Goal: Check status: Check status

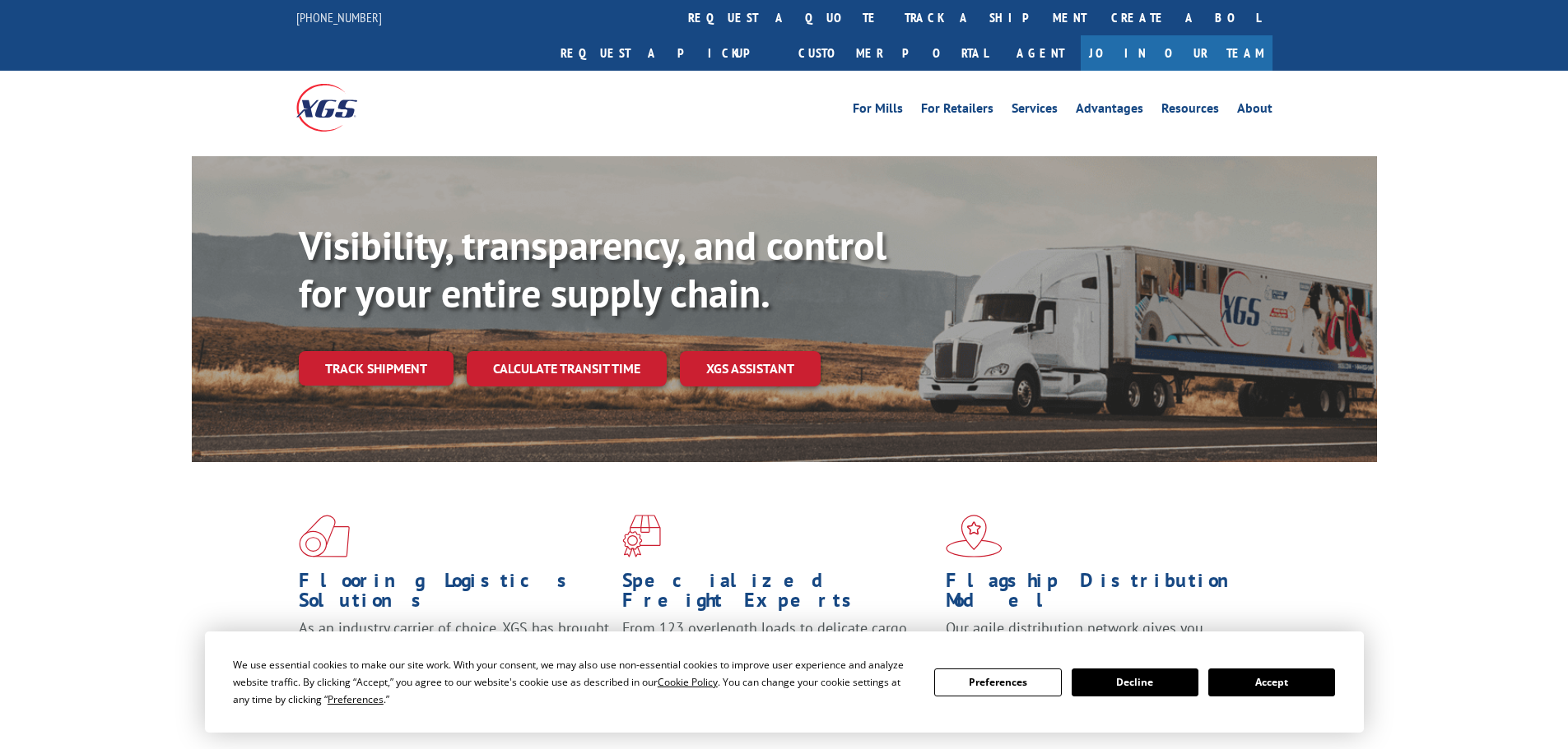
click at [1280, 682] on button "Accept" at bounding box center [1272, 683] width 127 height 28
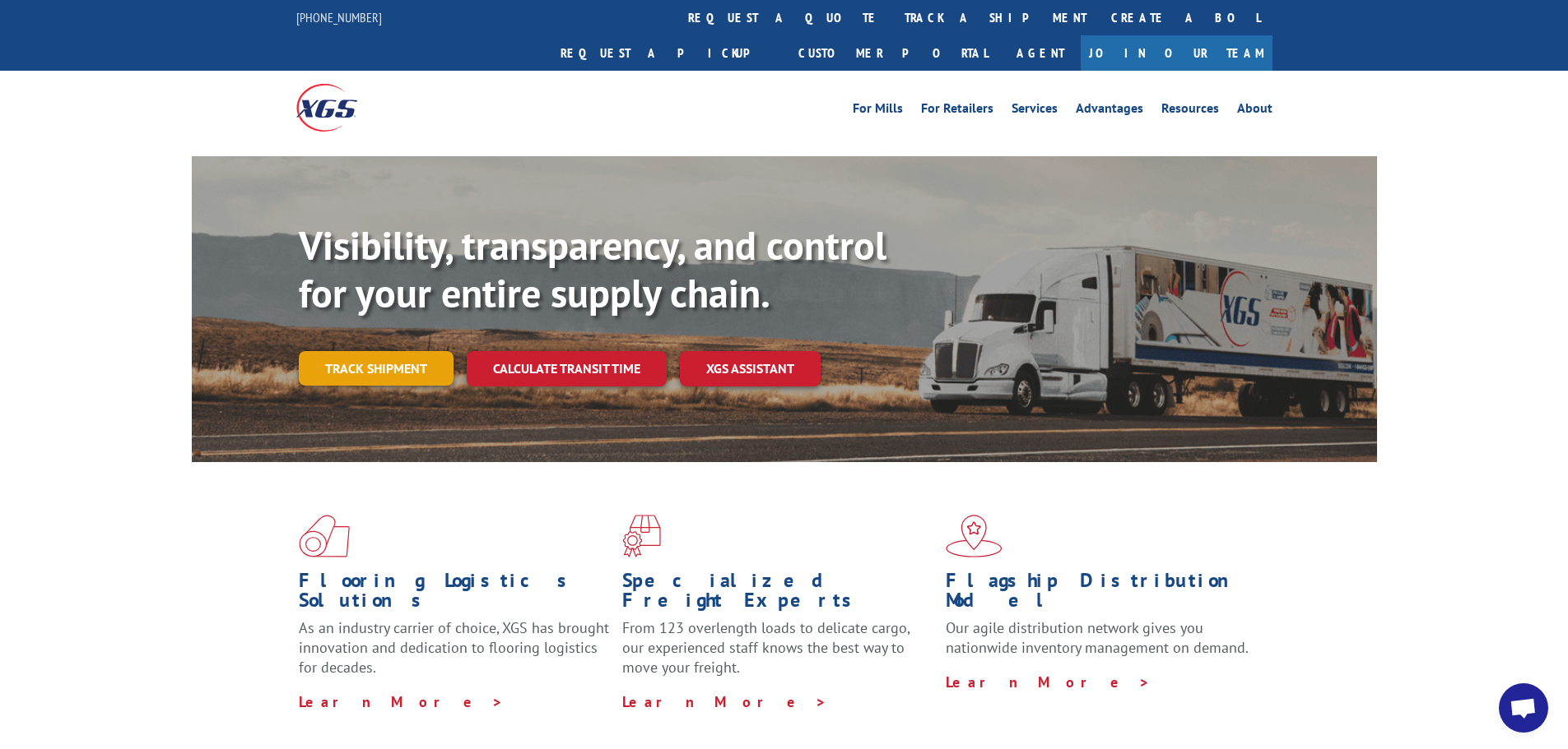
click at [444, 351] on link "Track shipment" at bounding box center [376, 369] width 155 height 35
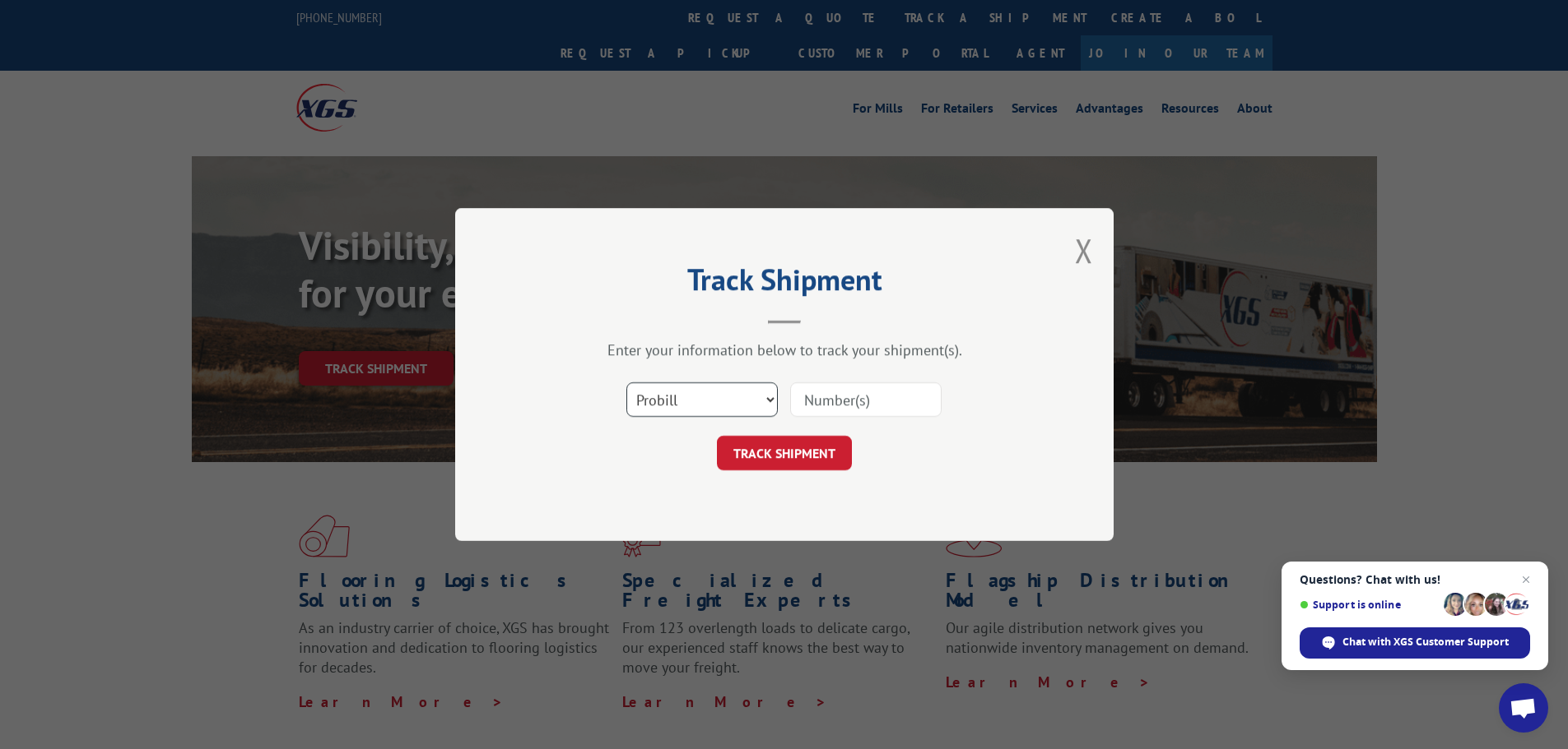
click at [719, 395] on select "Select category... Probill BOL PO" at bounding box center [702, 400] width 151 height 35
select select "po"
click at [627, 382] on select "Select category... Probill BOL PO" at bounding box center [702, 400] width 151 height 35
click at [820, 409] on input at bounding box center [866, 400] width 151 height 35
paste input "#35536426"
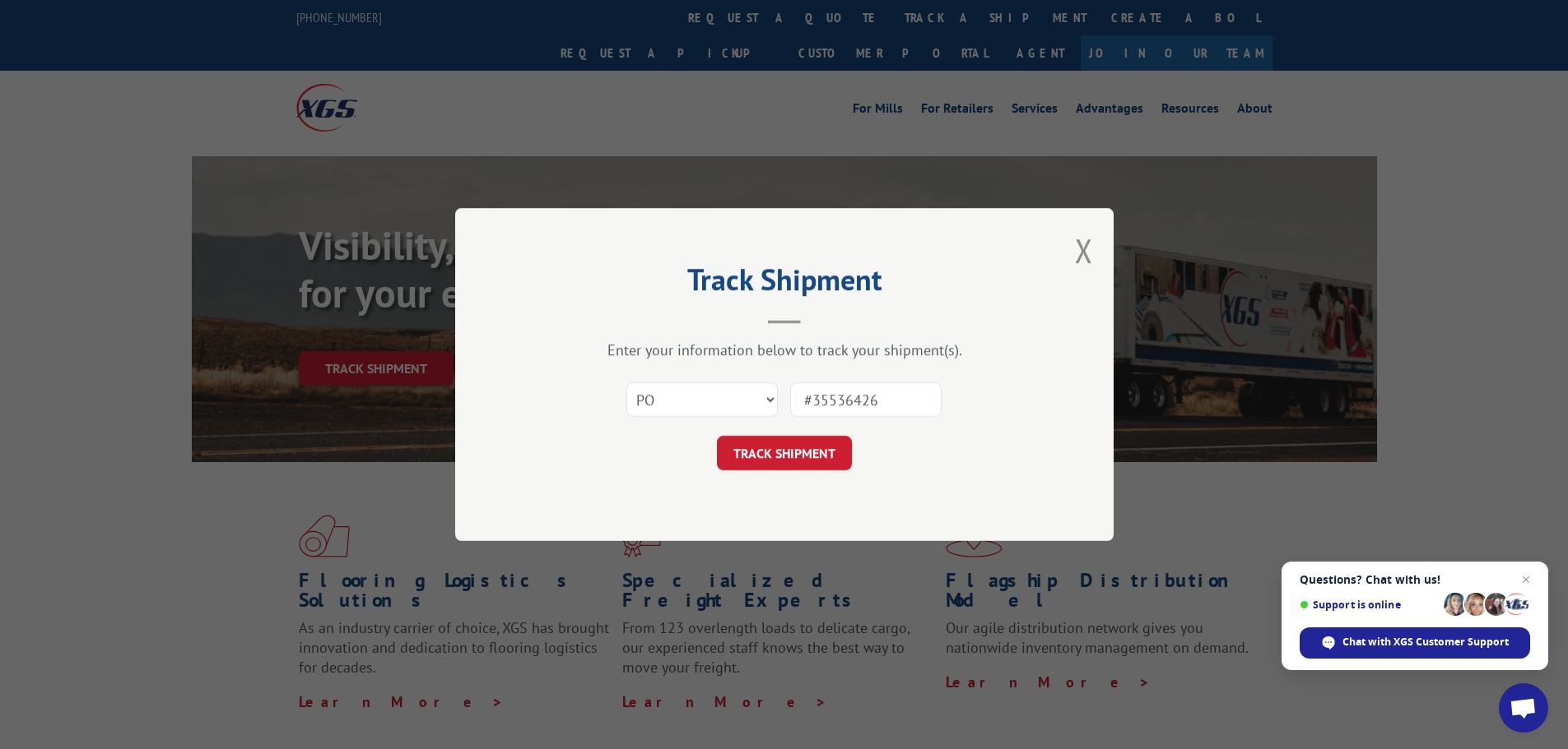
click at [820, 394] on input "#35536426" at bounding box center [866, 400] width 151 height 35
type input "35536426"
click at [808, 452] on button "TRACK SHIPMENT" at bounding box center [784, 453] width 135 height 35
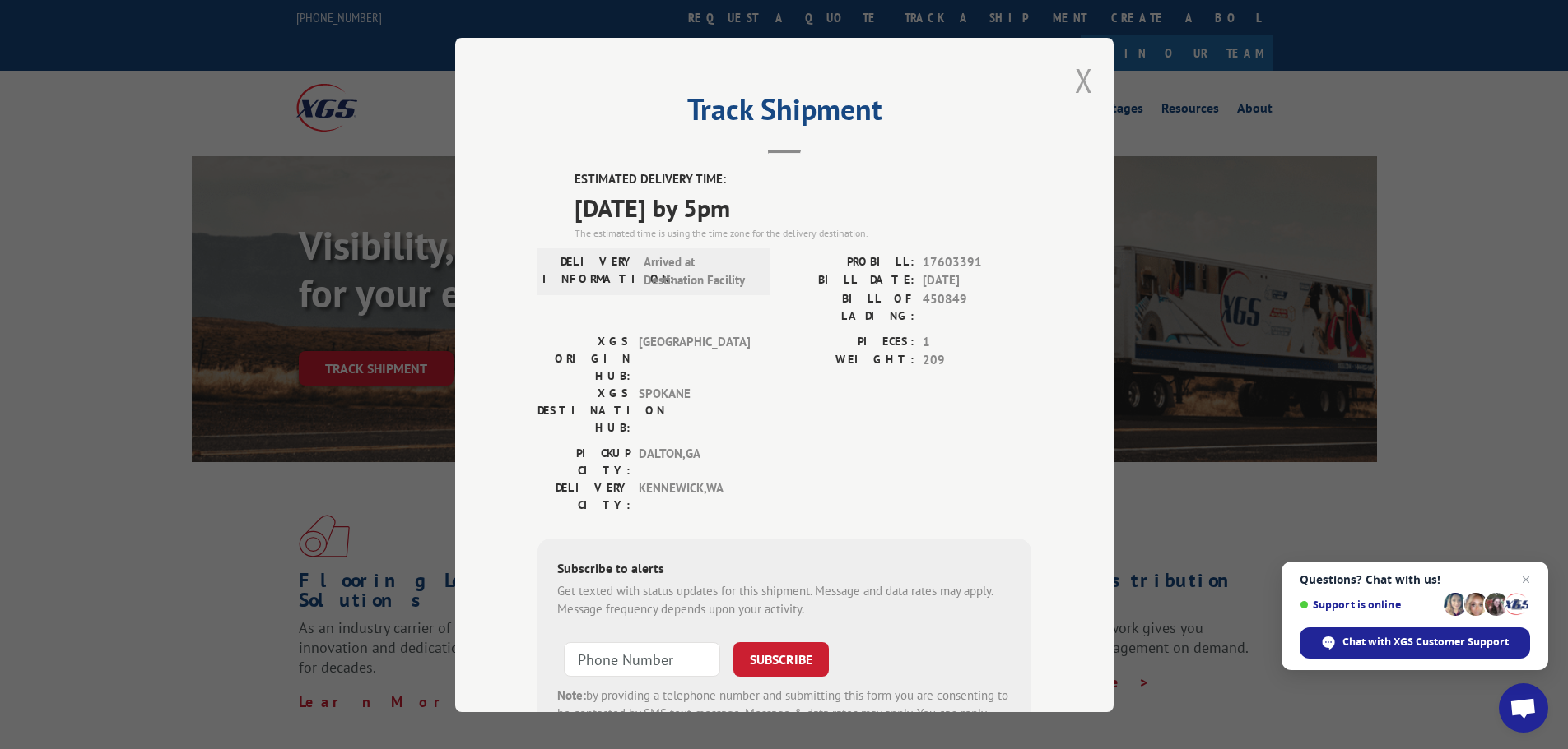
click at [1075, 79] on button "Close modal" at bounding box center [1084, 79] width 18 height 43
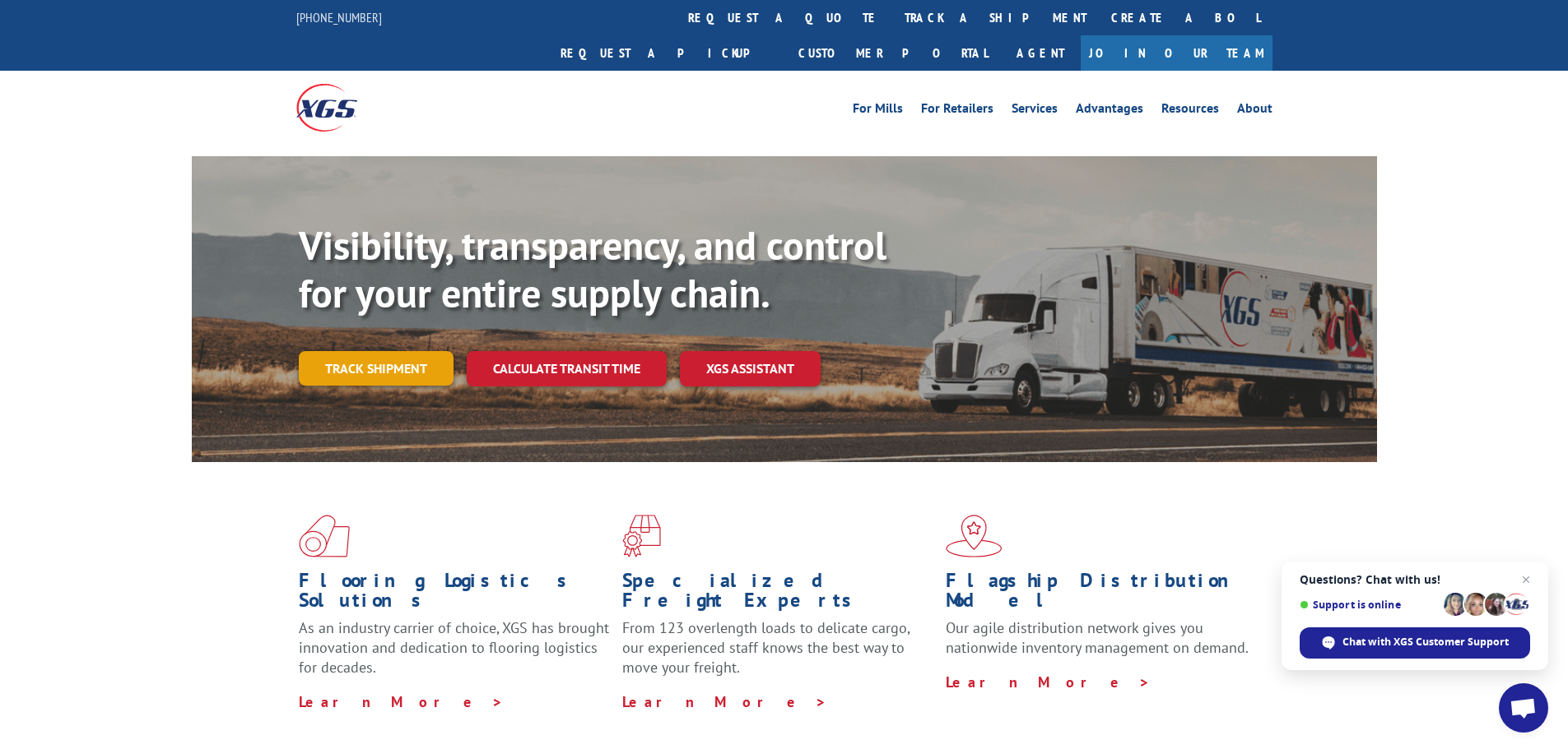
click at [427, 351] on link "Track shipment" at bounding box center [376, 369] width 155 height 35
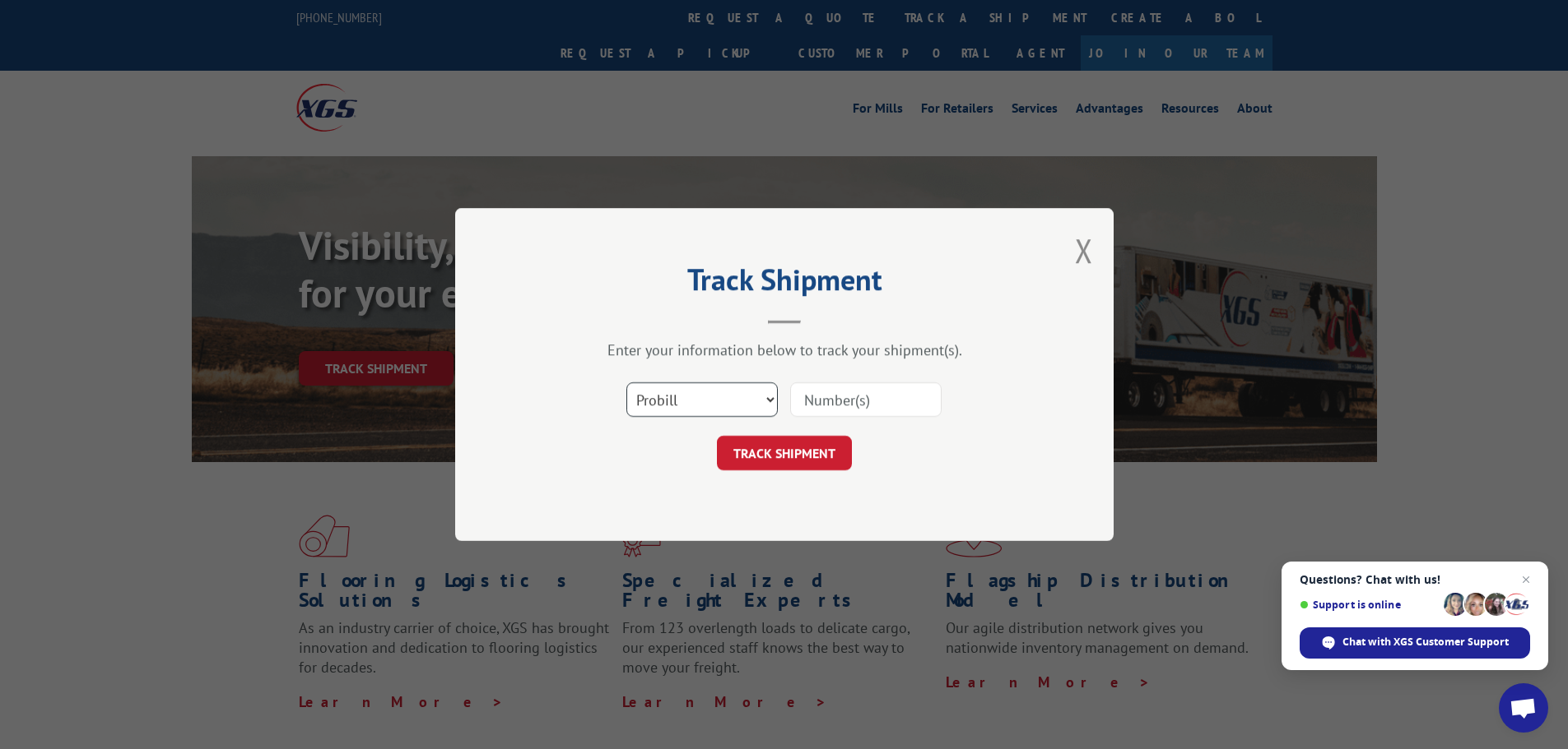
click at [706, 389] on select "Select category... Probill BOL PO" at bounding box center [702, 400] width 151 height 35
select select "po"
click at [627, 382] on select "Select category... Probill BOL PO" at bounding box center [702, 400] width 151 height 35
click at [877, 397] on input at bounding box center [866, 400] width 151 height 35
paste input "35536458"
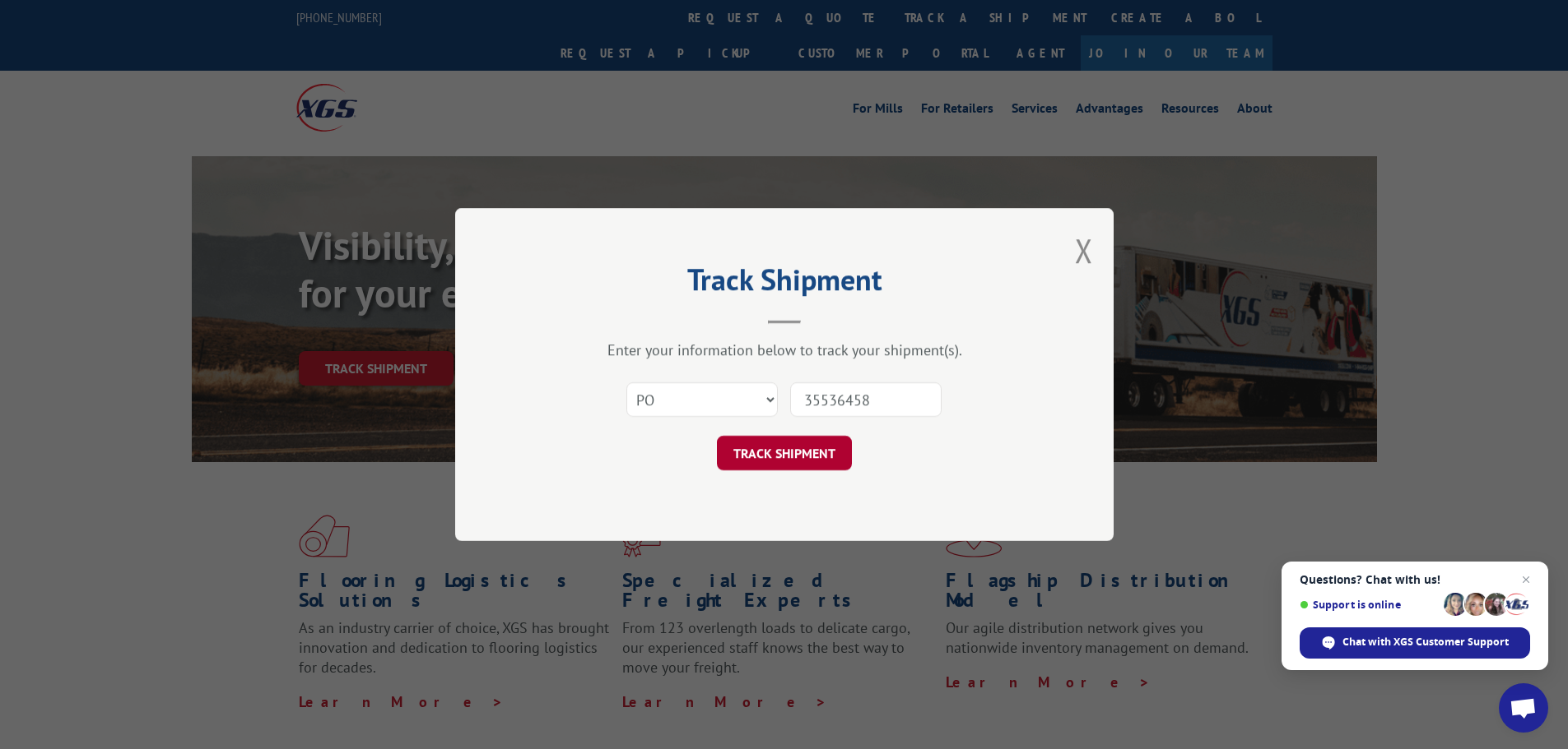
type input "35536458"
click at [800, 462] on button "TRACK SHIPMENT" at bounding box center [784, 453] width 135 height 35
